Goal: Task Accomplishment & Management: Manage account settings

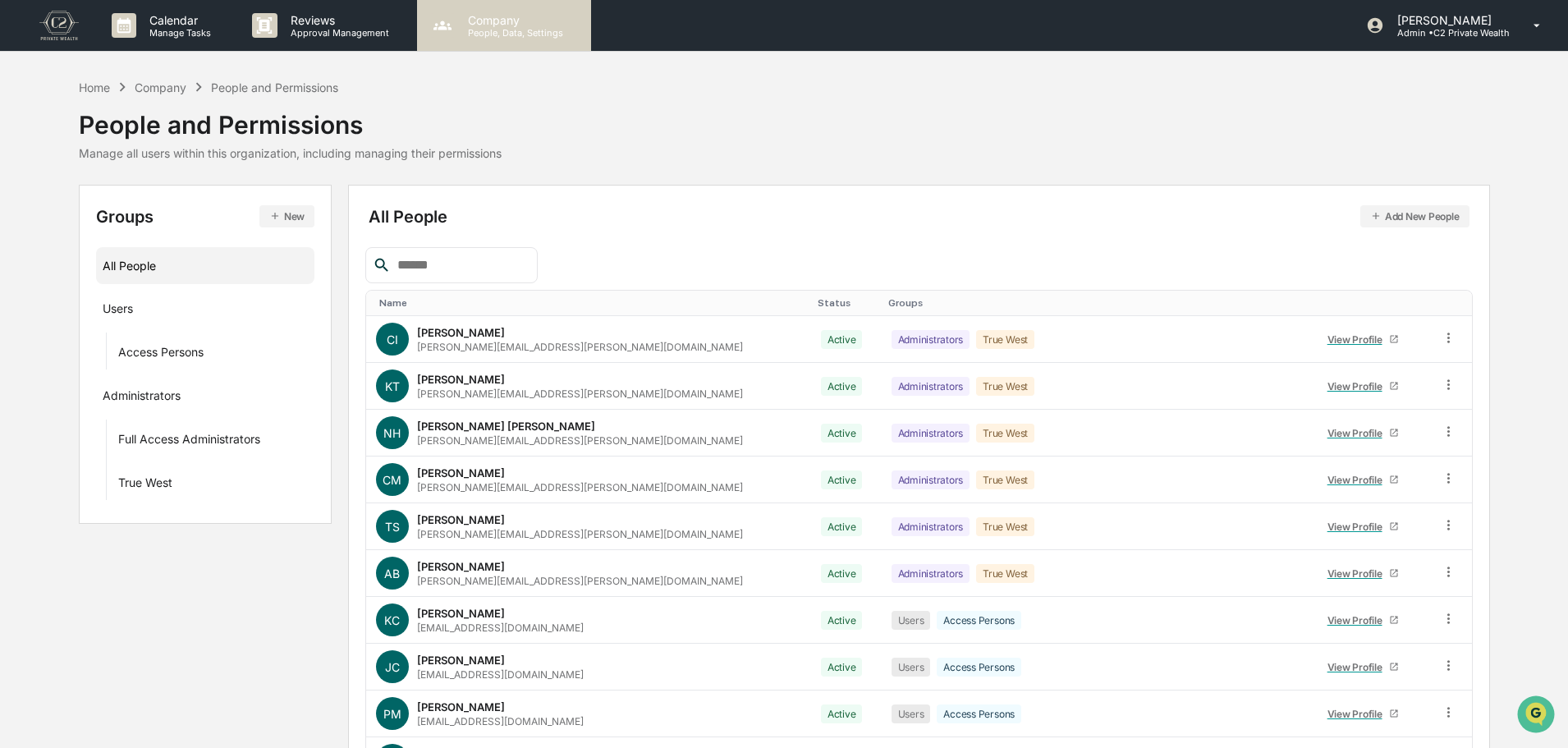
click at [493, 18] on p "Company" at bounding box center [512, 20] width 116 height 14
click at [495, 93] on div "Home Company People and Permissions People and Permissions Manage all users wit…" at bounding box center [291, 118] width 423 height 81
click at [537, 89] on div "Home Company People and Permissions People and Permissions Manage all users wit…" at bounding box center [784, 119] width 1411 height 82
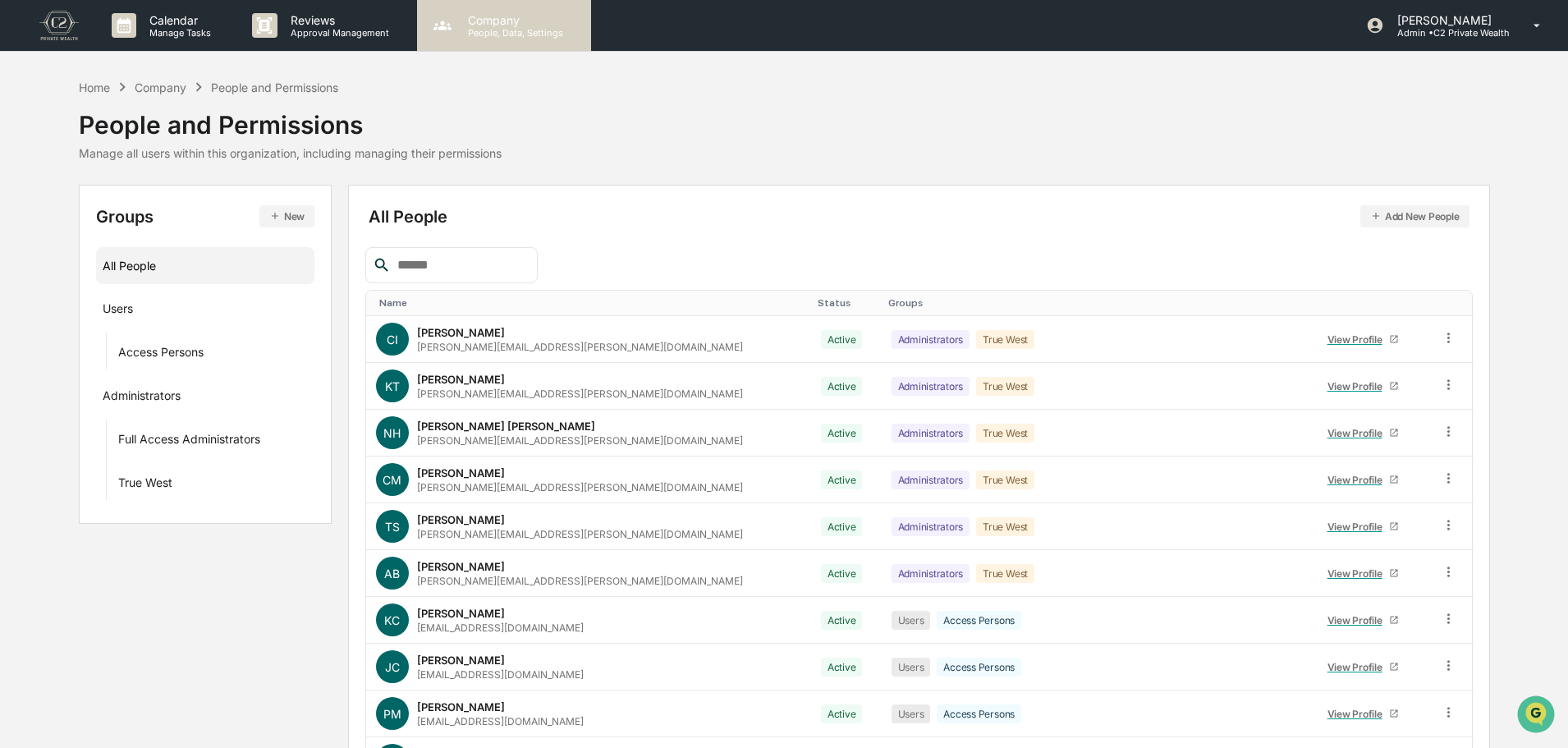
click at [512, 18] on p "Company" at bounding box center [512, 20] width 116 height 14
click at [522, 27] on p "People, Data, Settings" at bounding box center [512, 33] width 116 height 11
click at [454, 111] on div "People and Permissions" at bounding box center [291, 118] width 423 height 43
click at [1304, 140] on div "Home Company People and Permissions People and Permissions Manage all users wit…" at bounding box center [784, 119] width 1411 height 82
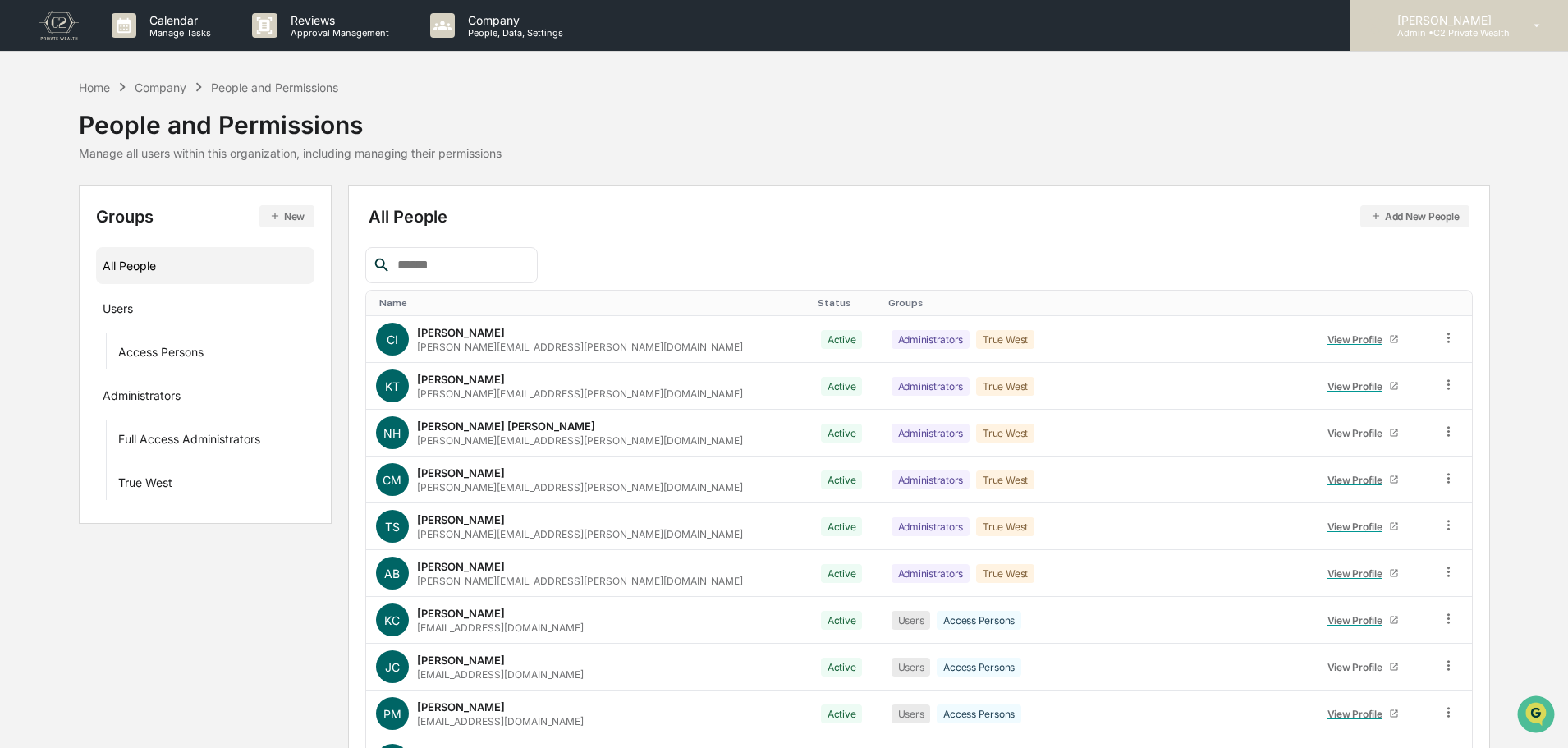
click at [1512, 28] on div "[PERSON_NAME] Admin • C2 Private Wealth" at bounding box center [1459, 25] width 218 height 51
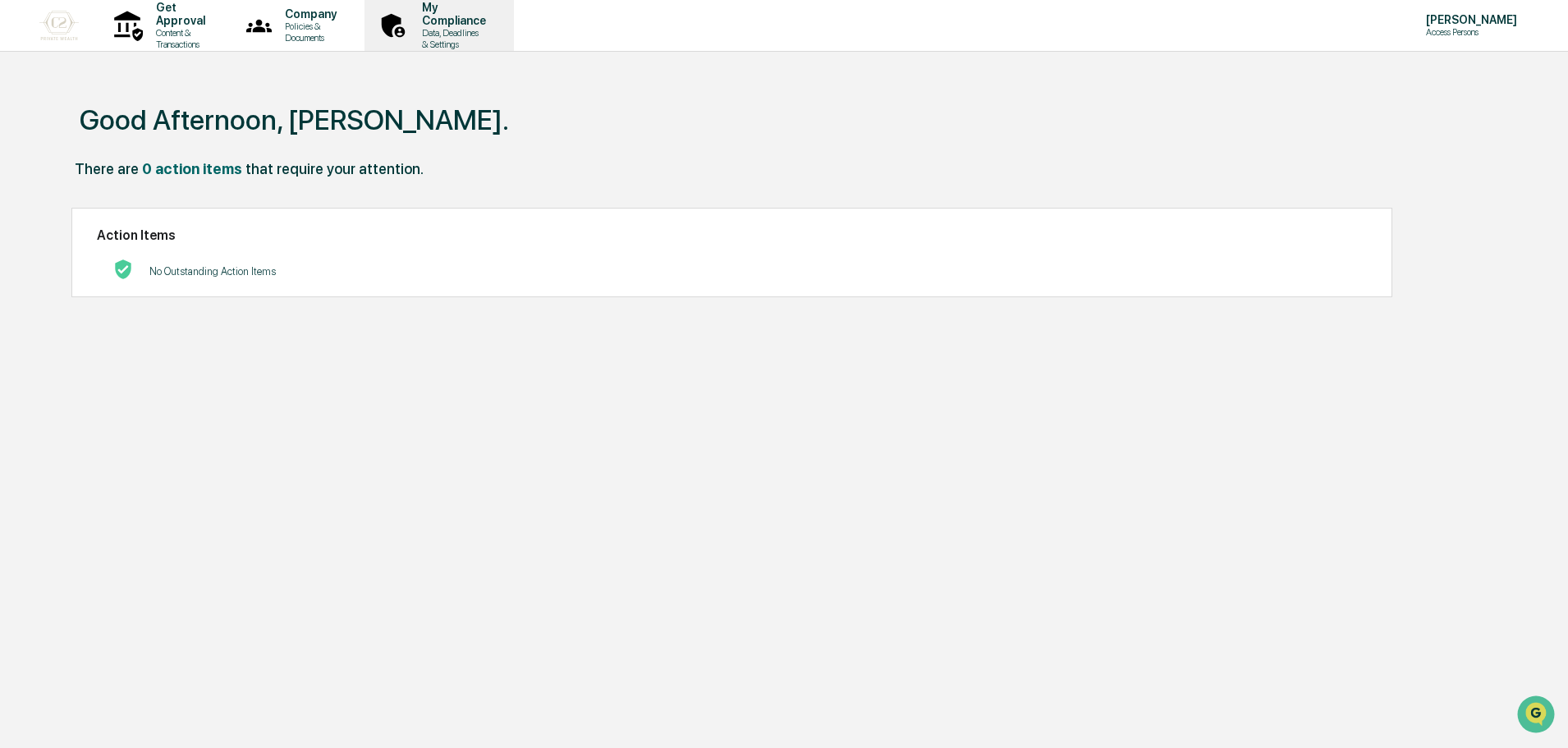
click at [504, 6] on div "My Compliance Data, Deadlines & Settings" at bounding box center [437, 25] width 133 height 51
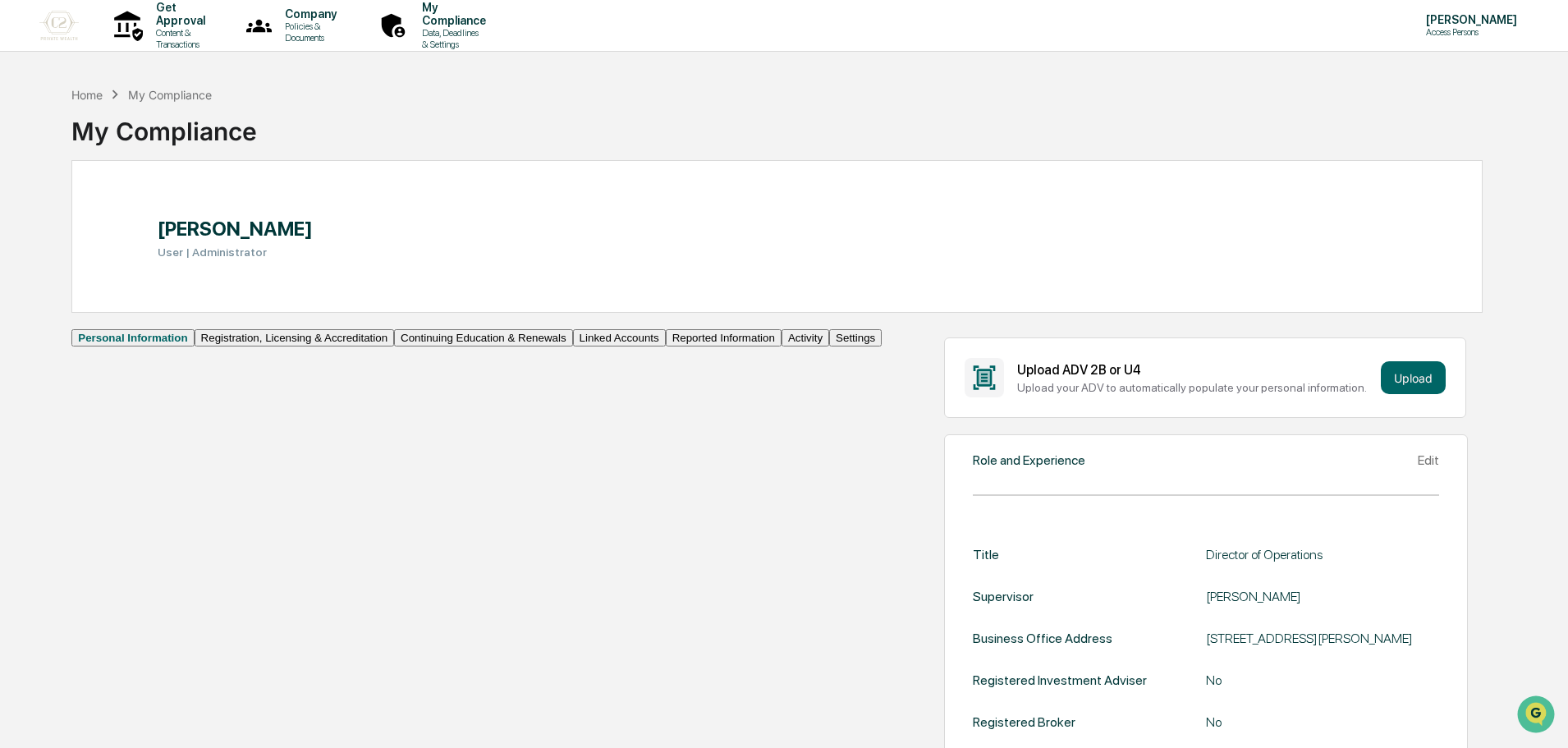
click at [573, 347] on button "Linked Accounts" at bounding box center [620, 337] width 93 height 18
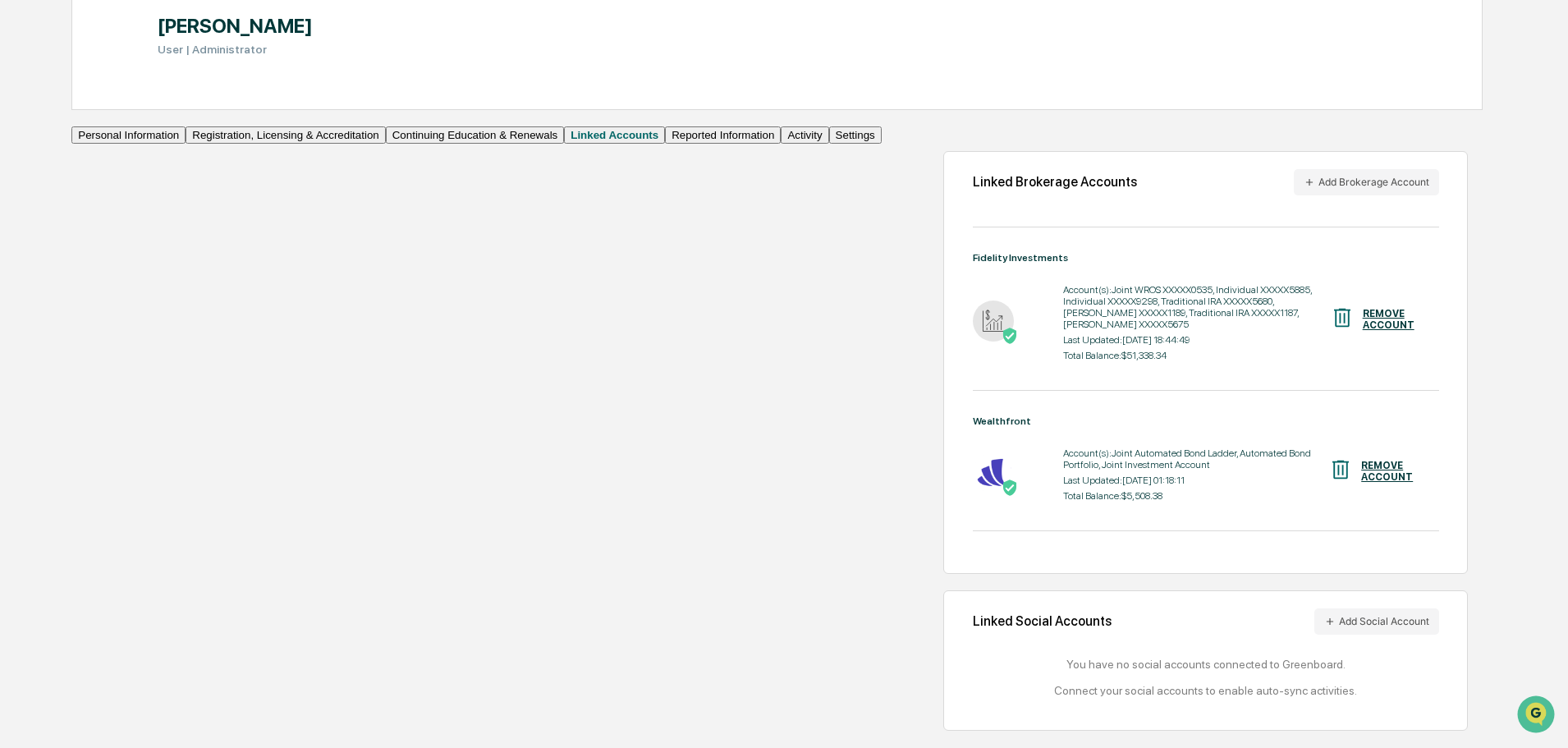
scroll to position [232, 0]
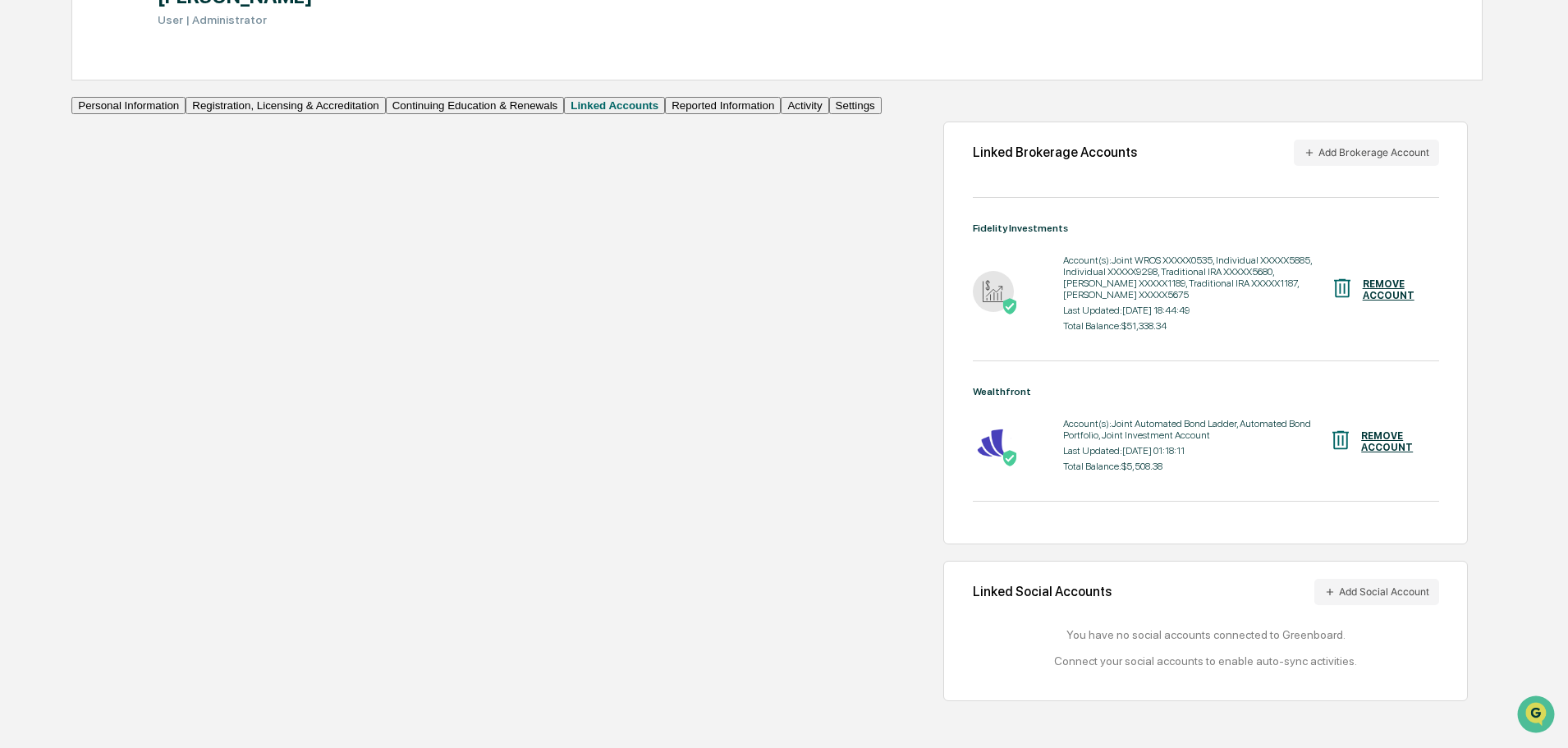
click at [1063, 321] on div "Total Balance: $51,338.34" at bounding box center [1196, 326] width 266 height 11
drag, startPoint x: 647, startPoint y: 321, endPoint x: 570, endPoint y: 306, distance: 78.4
click at [1063, 308] on div "Account(s): Joint WROS XXXXX0535, Individual XXXXX5885, Individual XXXXX9298, T…" at bounding box center [1196, 293] width 266 height 86
click at [1063, 296] on div "Account(s): Joint WROS XXXXX0535, Individual XXXXX5885, Individual XXXXX9298, T…" at bounding box center [1196, 293] width 266 height 86
